Goal: Transaction & Acquisition: Purchase product/service

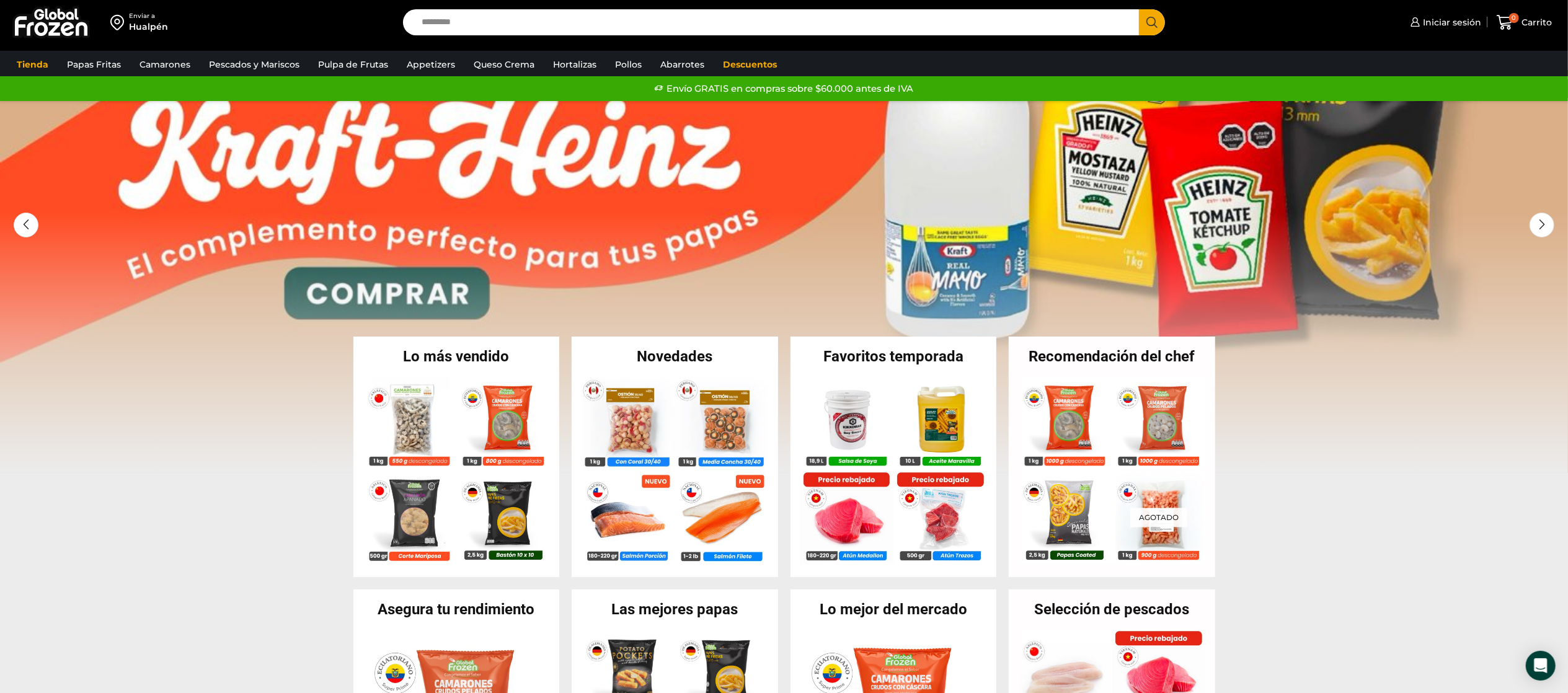
click at [450, 27] on input "Search input" at bounding box center [774, 22] width 718 height 26
type input "*****"
click at [1139, 9] on button "Search" at bounding box center [1152, 22] width 26 height 26
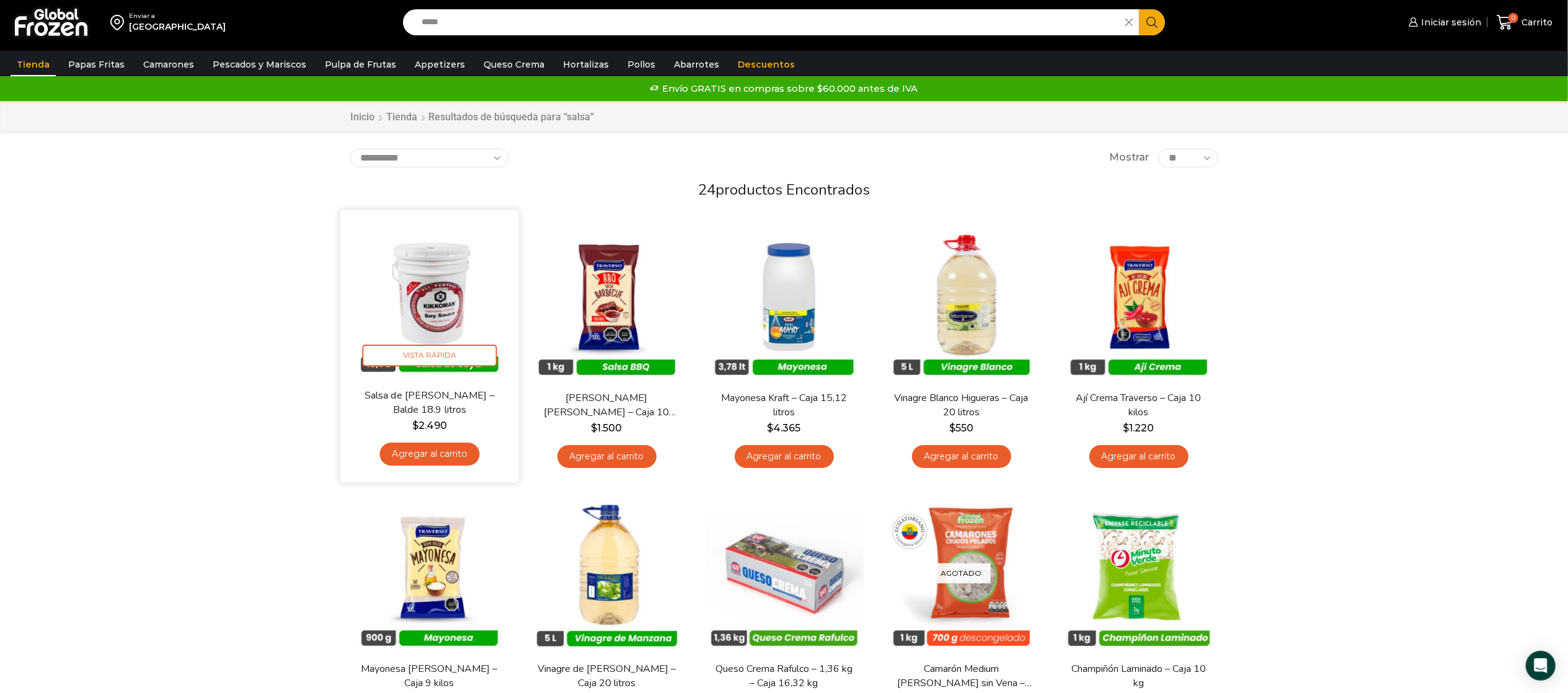
click at [435, 304] on img at bounding box center [430, 299] width 160 height 160
